Goal: Task Accomplishment & Management: Use online tool/utility

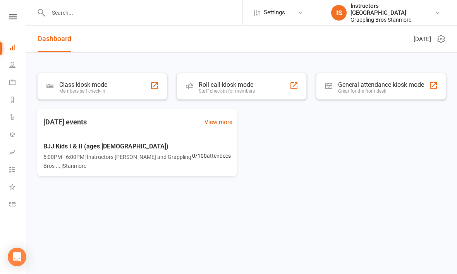
click at [105, 82] on div "Class kiosk mode" at bounding box center [83, 84] width 48 height 7
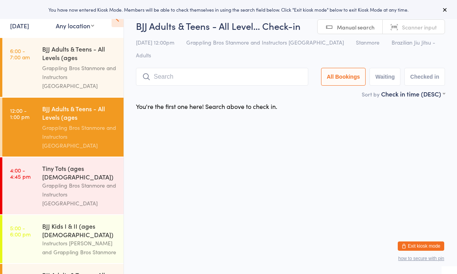
click at [241, 68] on input "search" at bounding box center [222, 77] width 172 height 18
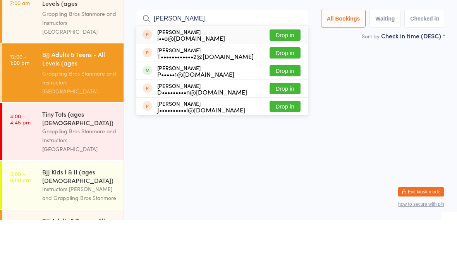
type input "J"
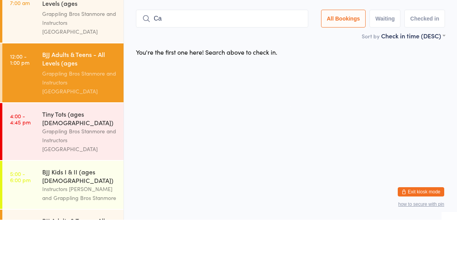
type input "C"
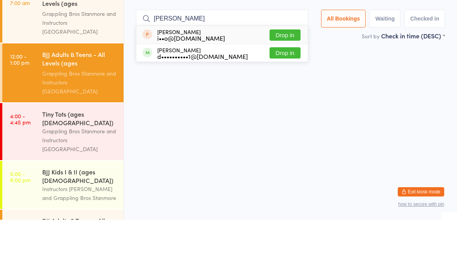
type input "Jacob"
click at [286, 101] on button "Drop in" at bounding box center [284, 106] width 31 height 11
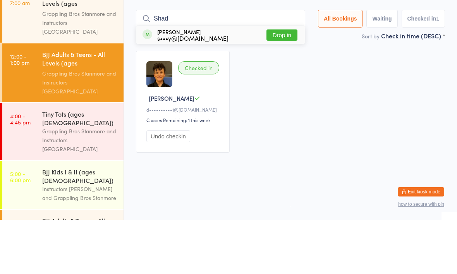
type input "Shad"
click at [284, 84] on button "Drop in" at bounding box center [281, 89] width 31 height 11
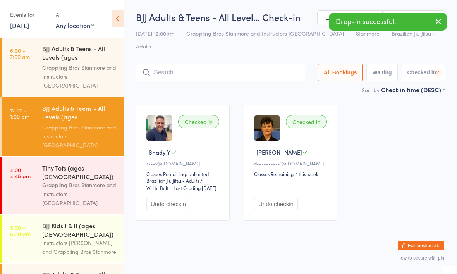
scroll to position [0, 0]
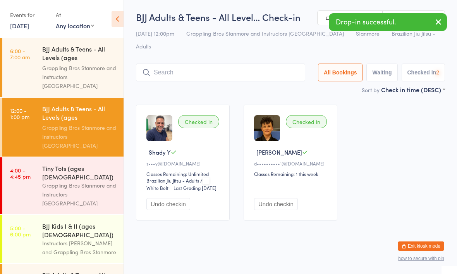
click at [231, 63] on input "search" at bounding box center [220, 72] width 169 height 18
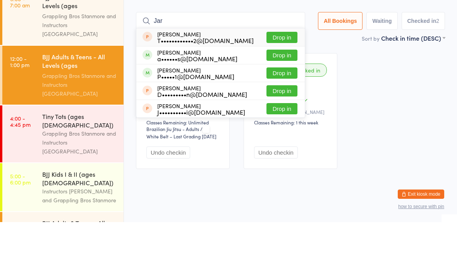
type input "Jar"
click at [279, 101] on button "Drop in" at bounding box center [281, 106] width 31 height 11
